Goal: Information Seeking & Learning: Learn about a topic

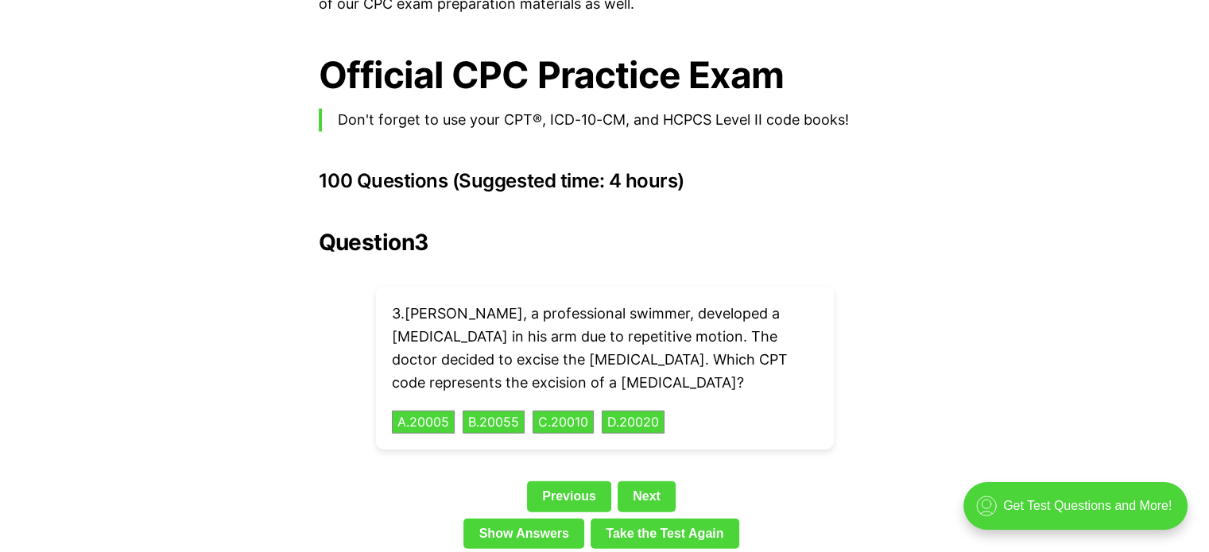
scroll to position [3440, 0]
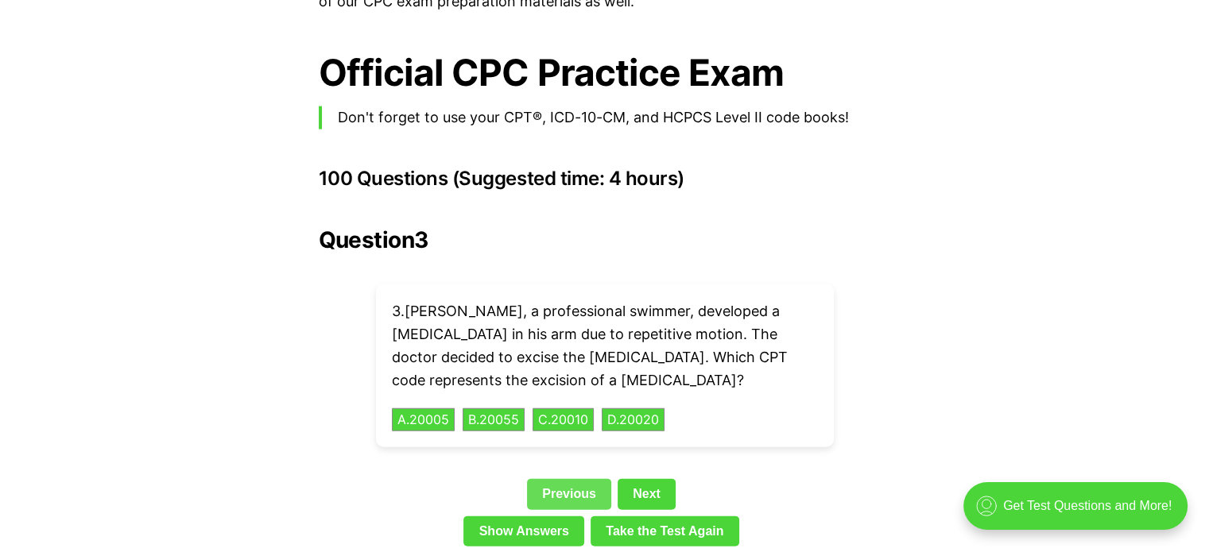
click at [536, 479] on link "Previous" at bounding box center [569, 494] width 84 height 30
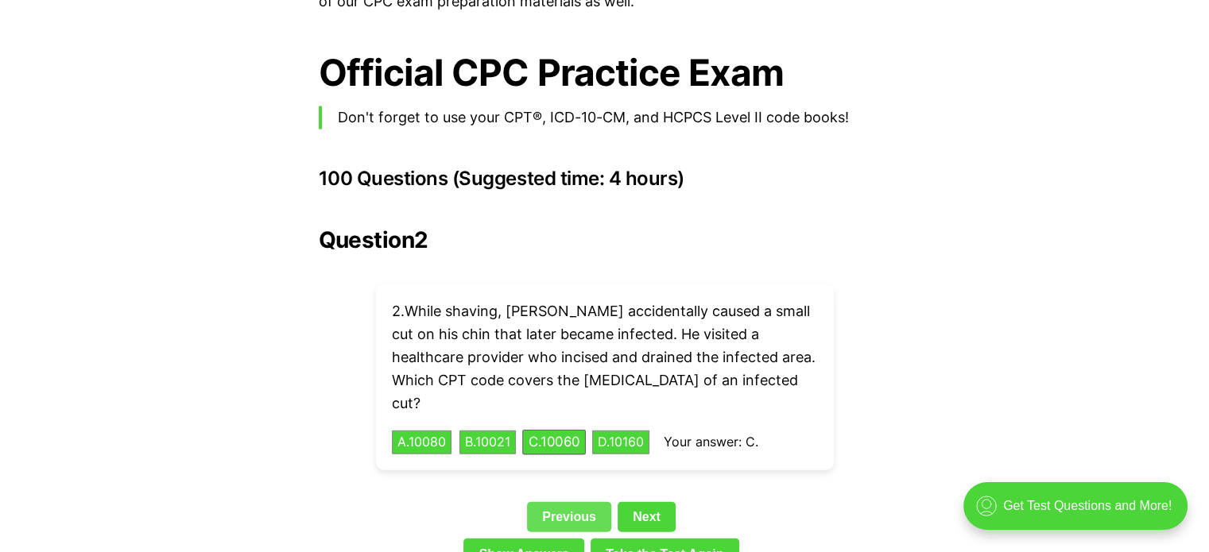
click at [547, 502] on link "Previous" at bounding box center [569, 517] width 84 height 30
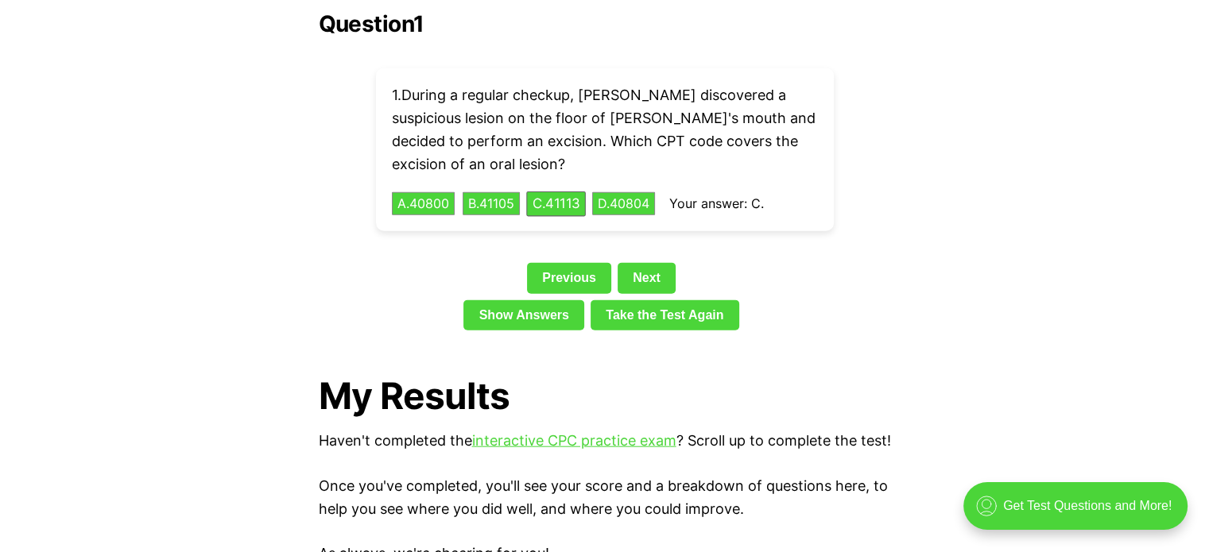
scroll to position [3709, 0]
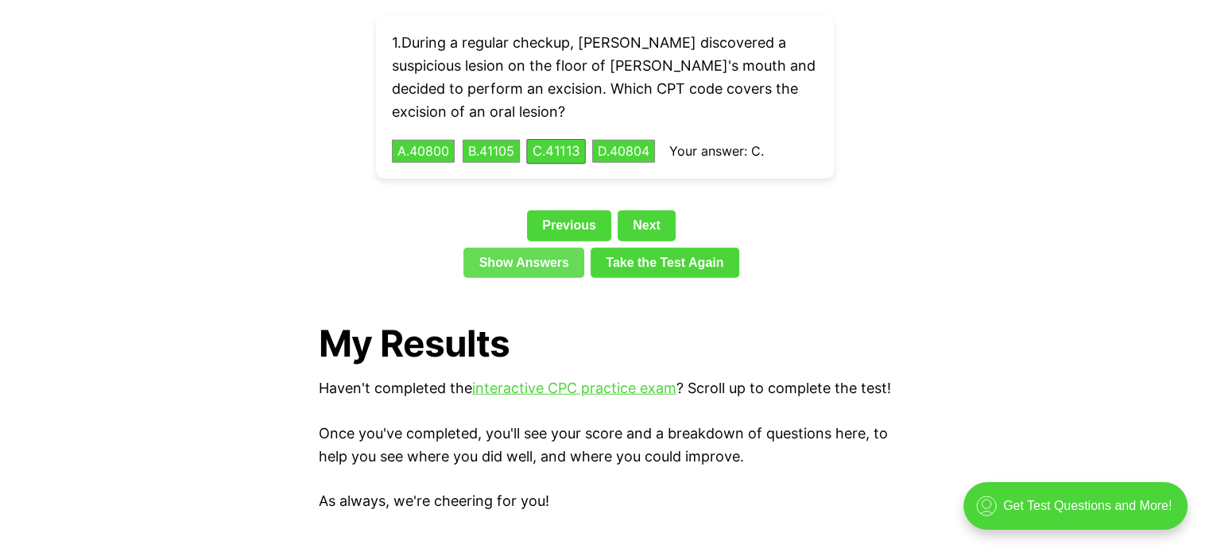
click at [534, 248] on link "Show Answers" at bounding box center [523, 263] width 121 height 30
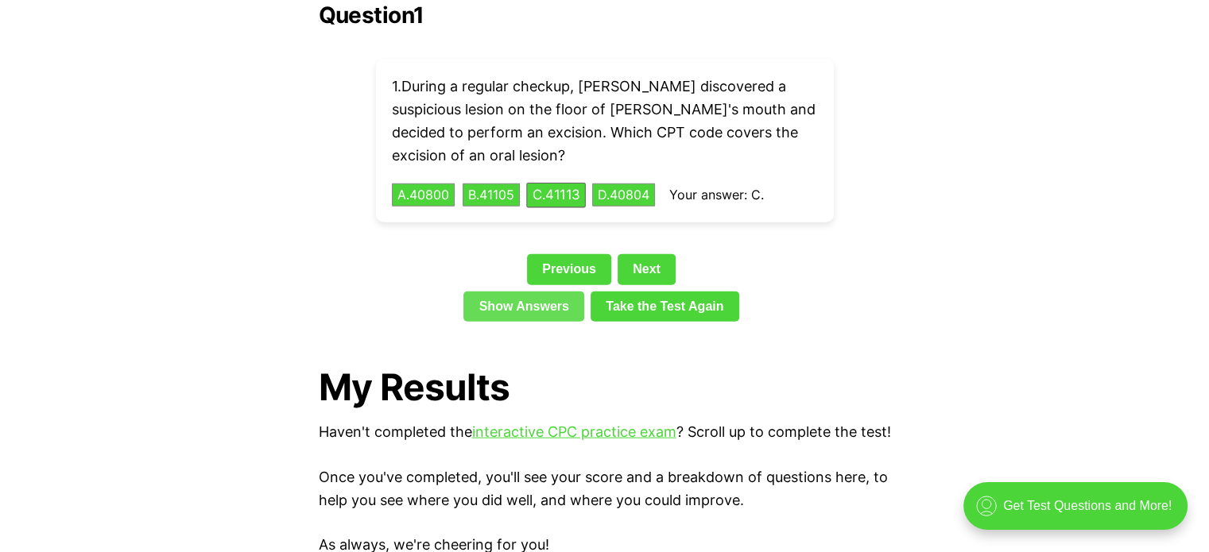
scroll to position [3662, 0]
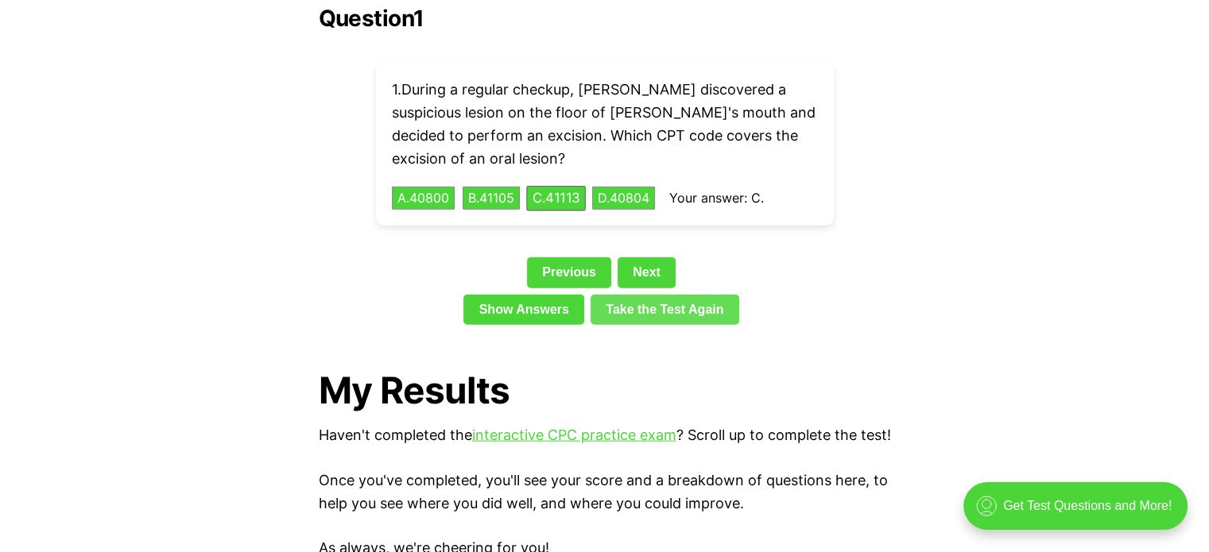
click at [641, 295] on link "Take the Test Again" at bounding box center [664, 310] width 149 height 30
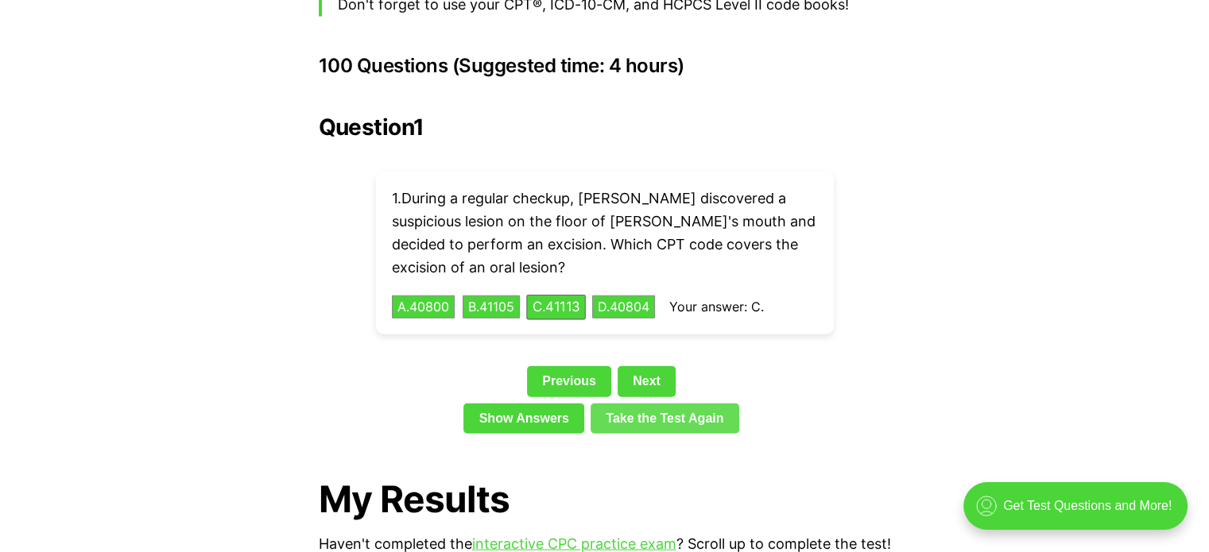
scroll to position [3557, 0]
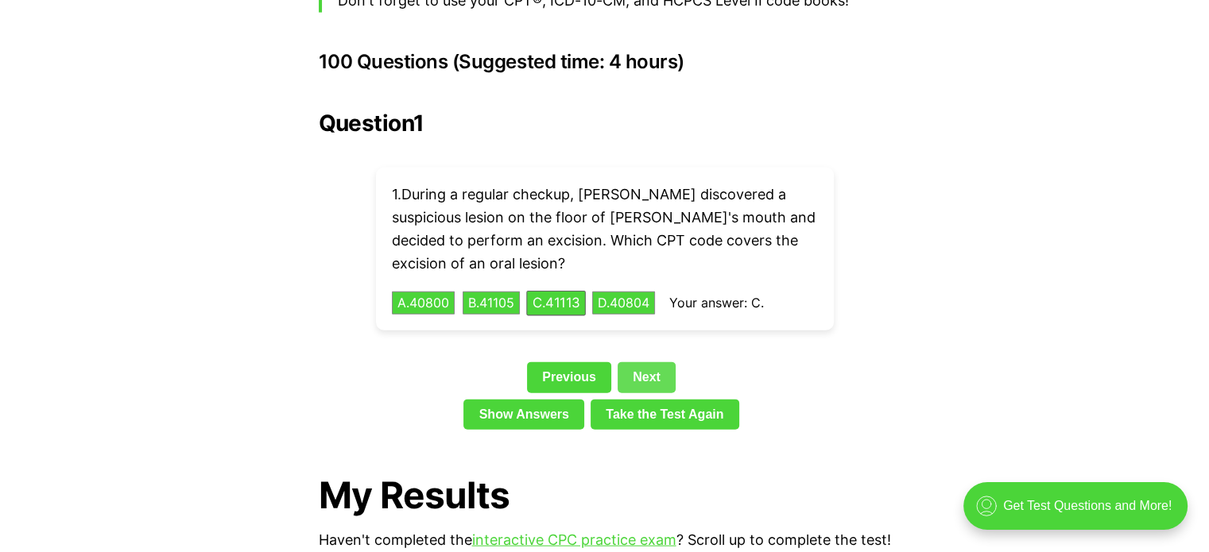
click at [663, 362] on link "Next" at bounding box center [646, 377] width 58 height 30
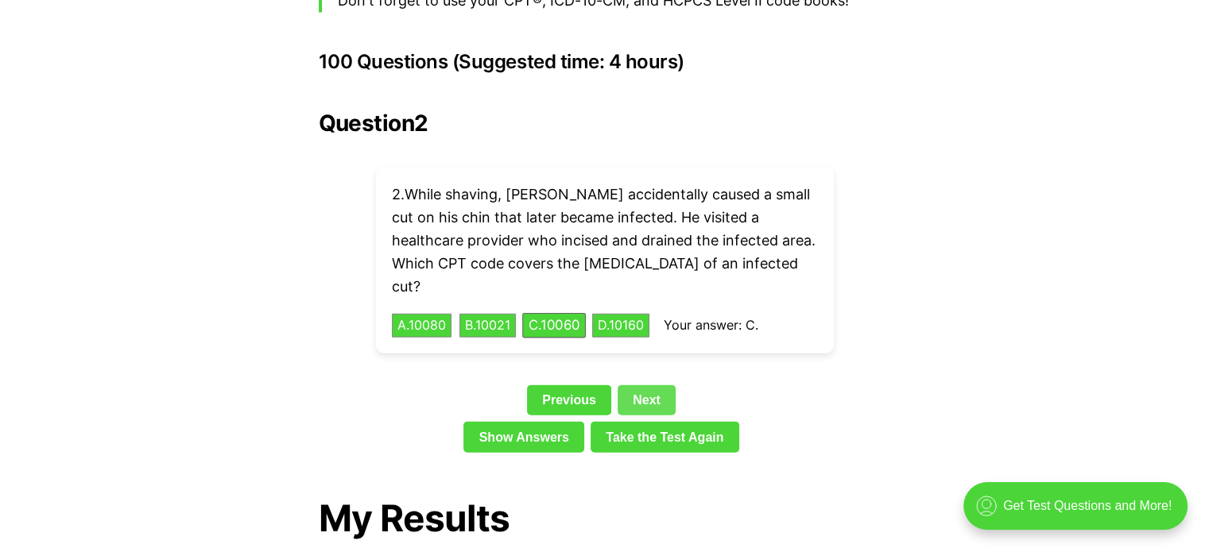
click at [663, 385] on link "Next" at bounding box center [646, 400] width 58 height 30
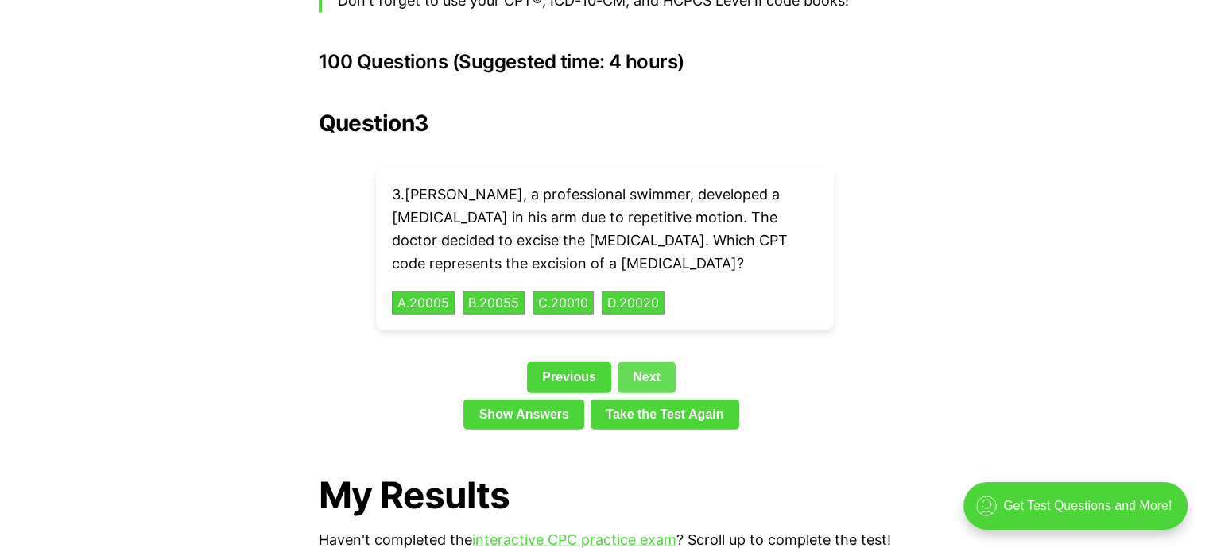
click at [663, 400] on link "Take the Test Again" at bounding box center [664, 415] width 149 height 30
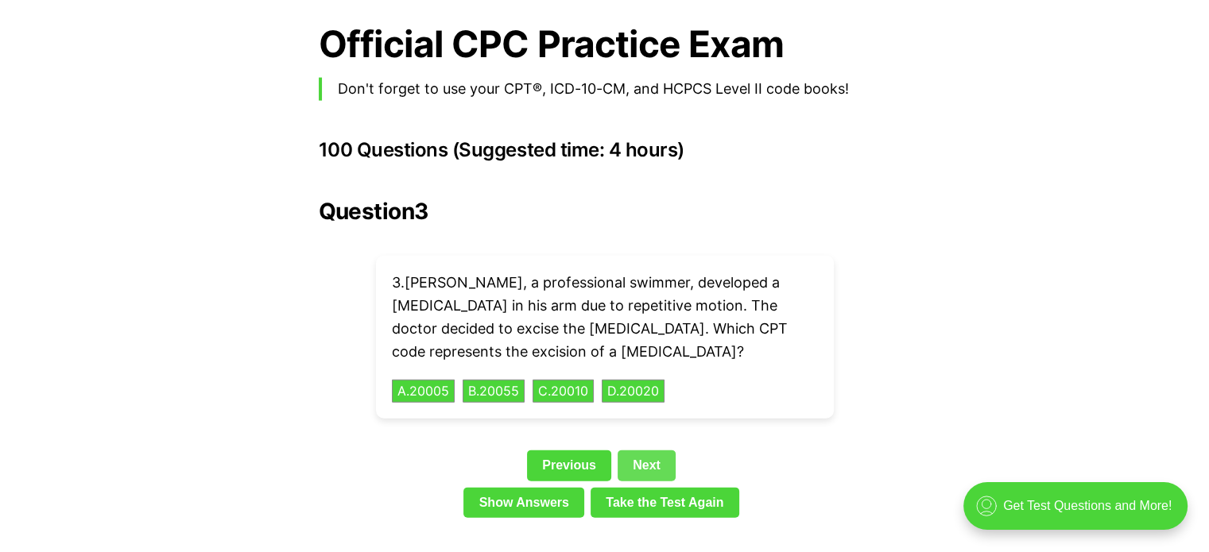
scroll to position [3468, 0]
drag, startPoint x: 803, startPoint y: 397, endPoint x: 680, endPoint y: 187, distance: 242.9
click at [680, 199] on h2 "Question 3" at bounding box center [605, 211] width 572 height 25
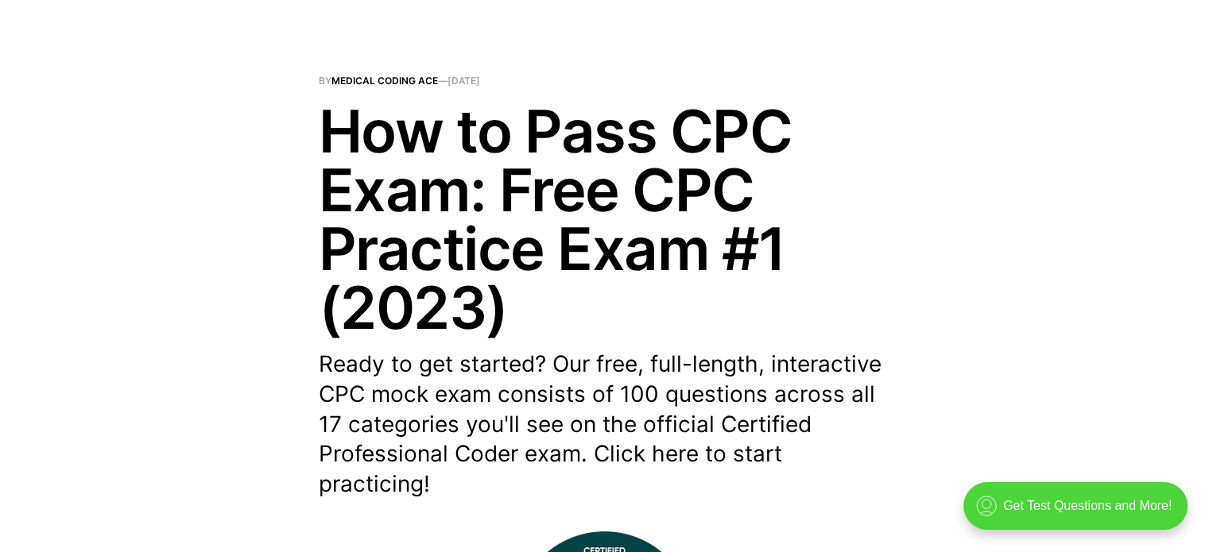
scroll to position [0, 0]
